Goal: Information Seeking & Learning: Learn about a topic

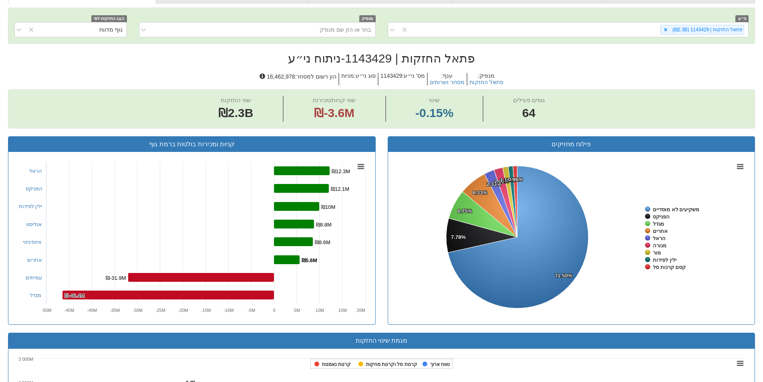
scroll to position [200, 0]
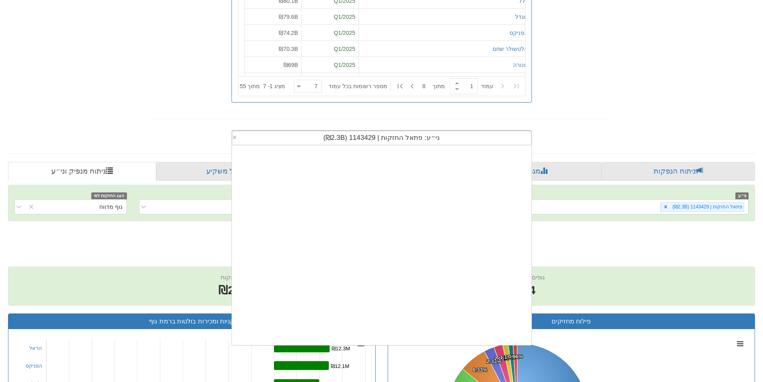
click at [432, 139] on span "ני״ע: ‏פתאל החזקות | 1143429 ‎(₪2.3B)‎" at bounding box center [381, 138] width 116 height 8
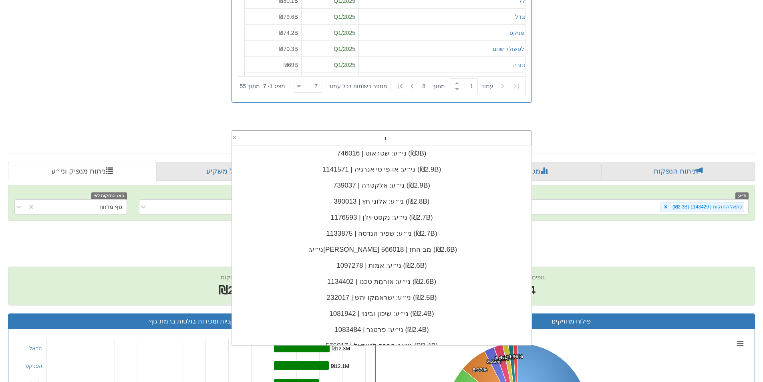
scroll to position [0, 0]
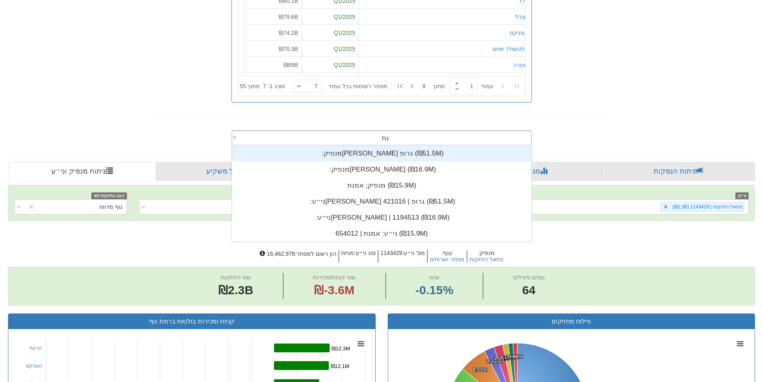
type input "[PERSON_NAME]"
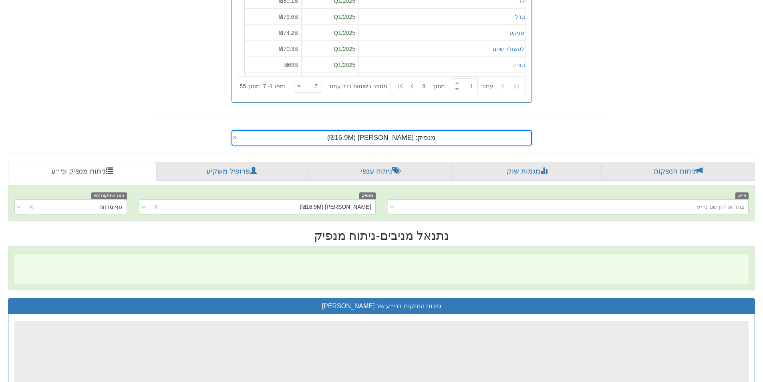
scroll to position [0, 1460]
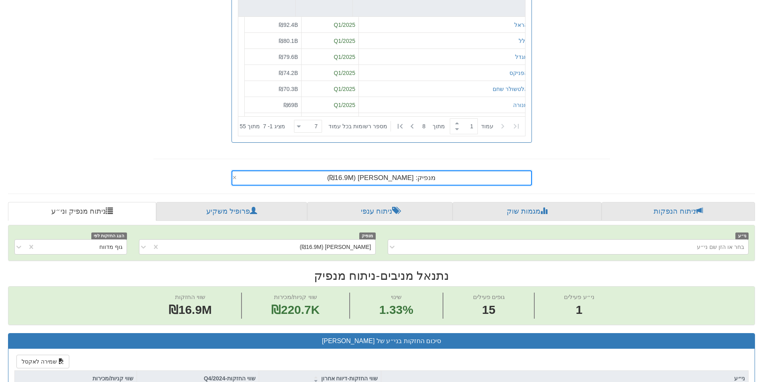
click at [429, 179] on div "מנפיק: ‏[PERSON_NAME] ‎(₪16.9M)‎" at bounding box center [381, 178] width 299 height 14
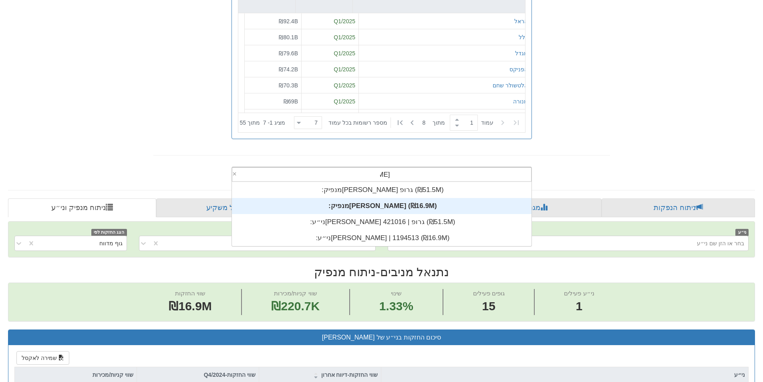
scroll to position [64, 0]
type input "[PERSON_NAME]"
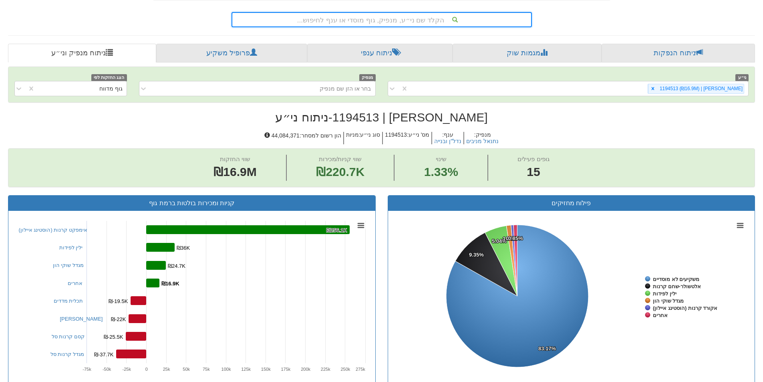
scroll to position [316, 0]
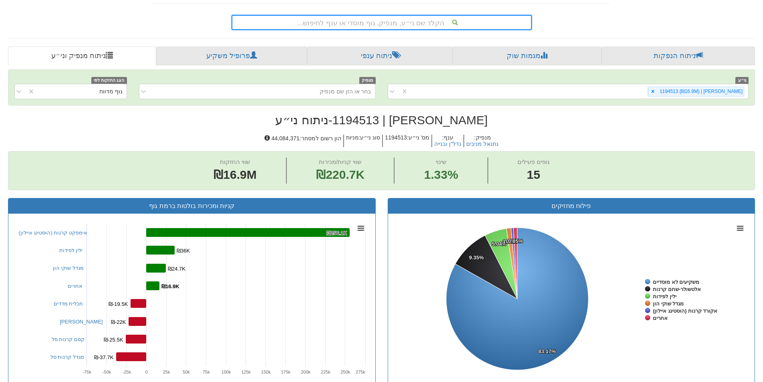
click at [408, 23] on div "הקלד שם ני״ע, מנפיק, גוף מוסדי או ענף לחיפוש..." at bounding box center [381, 23] width 299 height 14
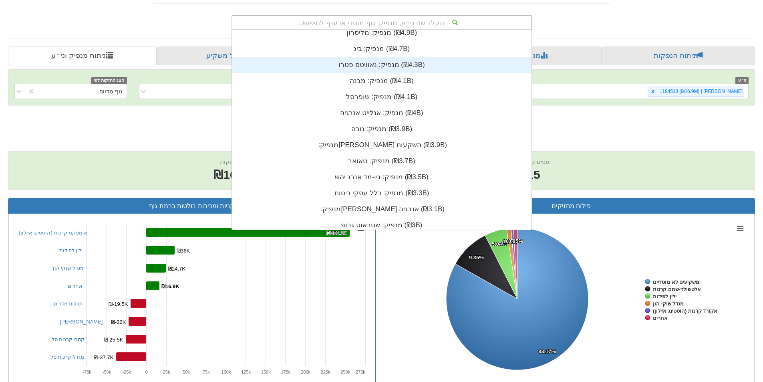
scroll to position [360, 0]
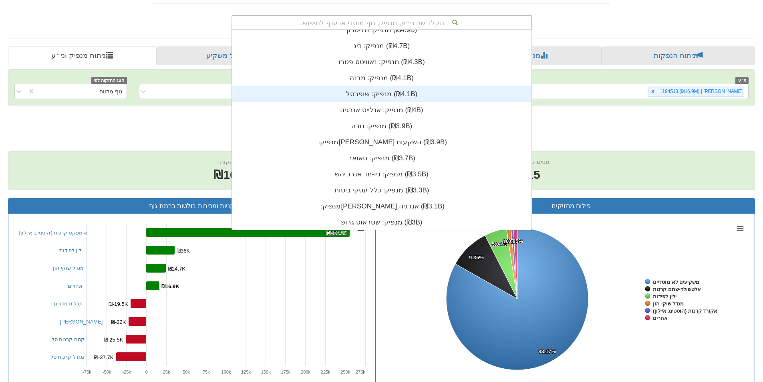
click at [365, 95] on div "מנפיק: ‏שופרסל ‎(₪4.1B)‎" at bounding box center [382, 94] width 300 height 16
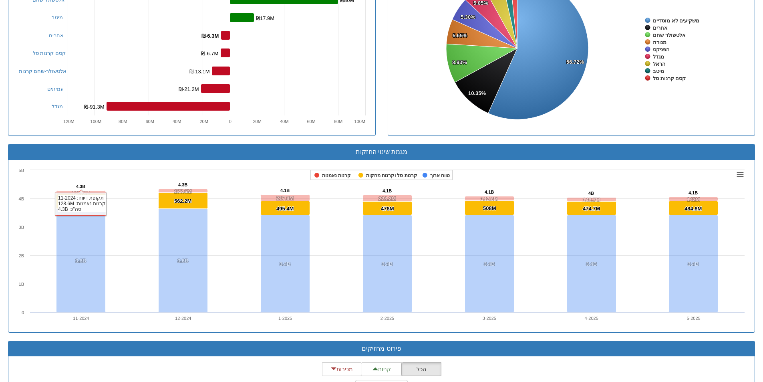
scroll to position [756, 0]
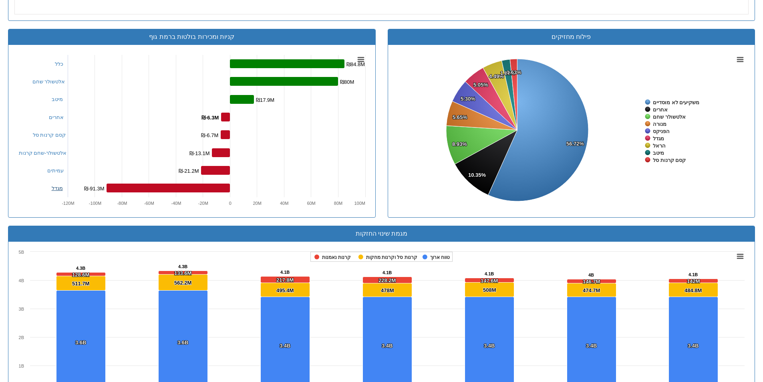
click at [57, 188] on link "מגדל" at bounding box center [57, 188] width 11 height 6
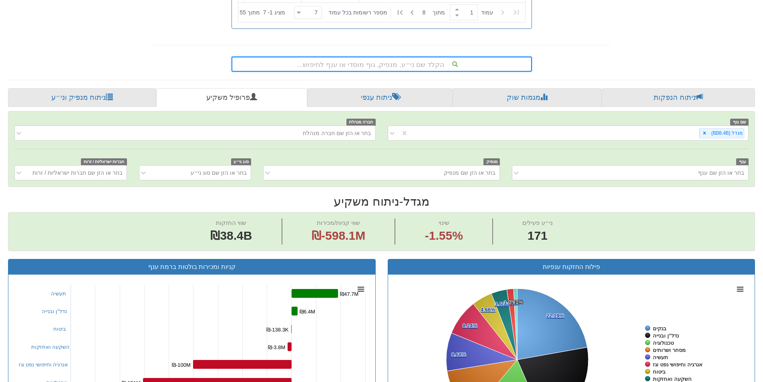
scroll to position [263, 0]
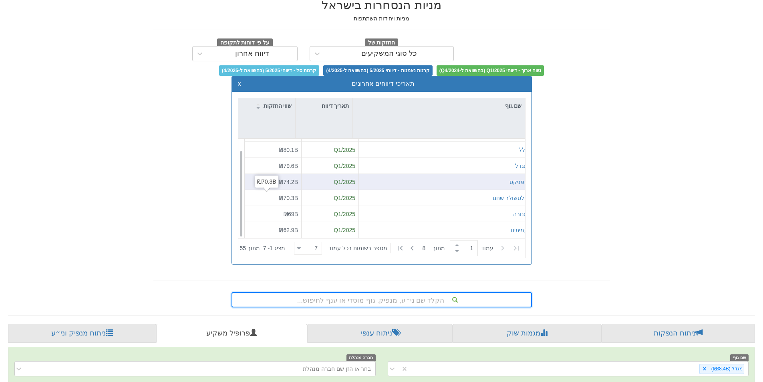
scroll to position [18, 0]
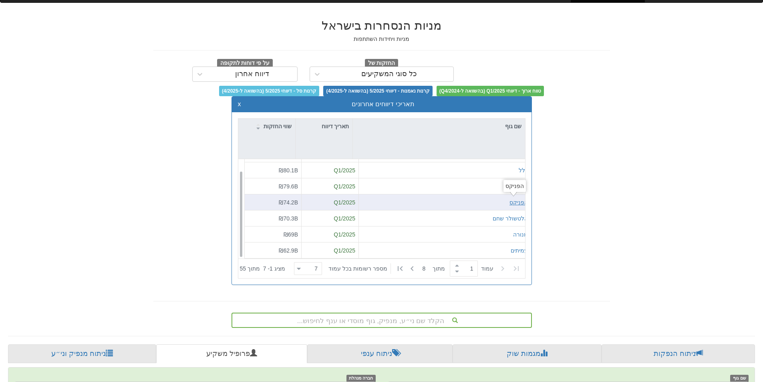
click at [515, 200] on div "הפניקס" at bounding box center [518, 202] width 18 height 8
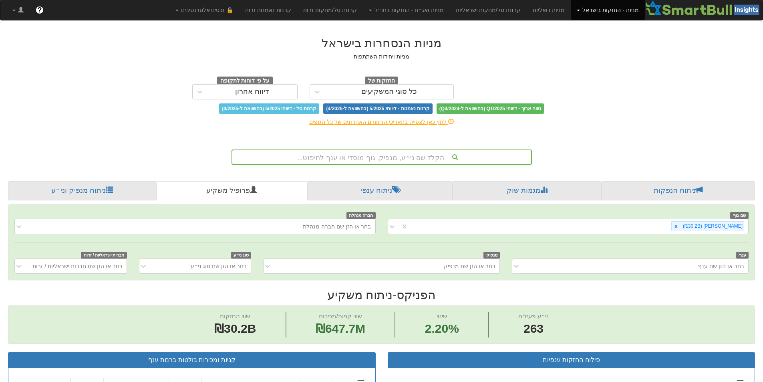
scroll to position [280, 0]
